Goal: Check status: Check status

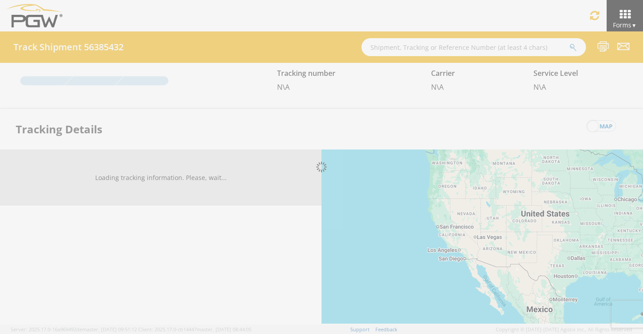
click at [400, 46] on div at bounding box center [321, 167] width 643 height 334
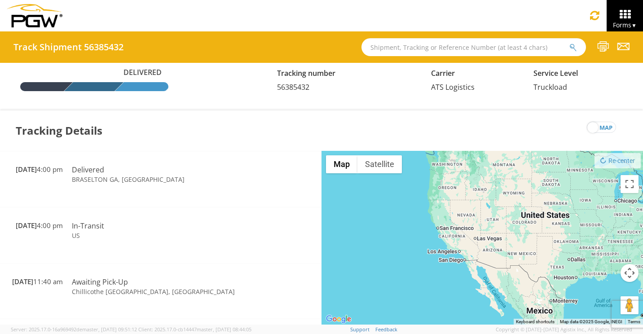
click at [391, 48] on input "text" at bounding box center [473, 47] width 225 height 18
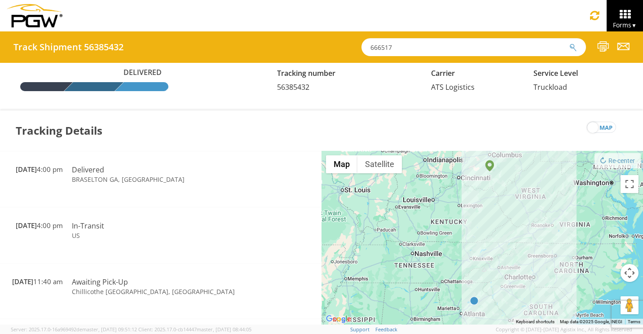
type input "666517"
click at [569, 43] on button "submit" at bounding box center [573, 48] width 8 height 11
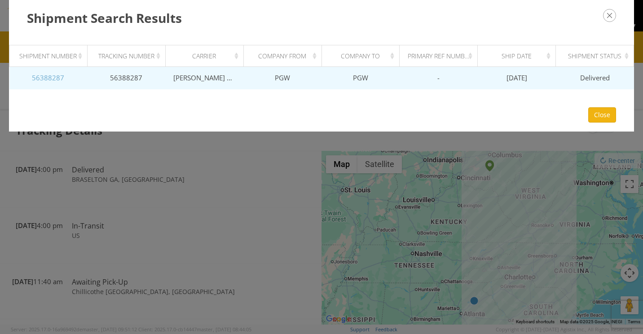
click at [54, 79] on link "56388287" at bounding box center [48, 77] width 32 height 9
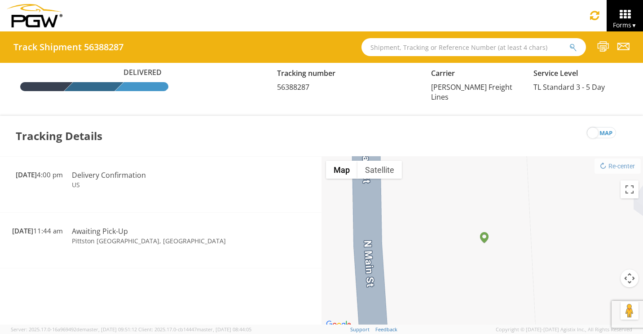
click at [605, 128] on span "map" at bounding box center [605, 133] width 13 height 11
click at [0, 0] on input "map" at bounding box center [0, 0] width 0 height 0
